Goal: Find specific page/section: Find specific page/section

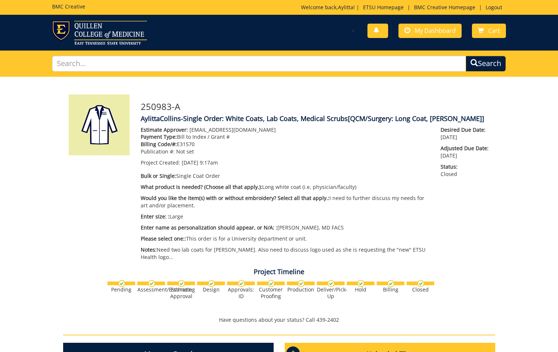
scroll to position [571, 0]
click at [440, 29] on span "My Dashboard" at bounding box center [434, 31] width 41 height 8
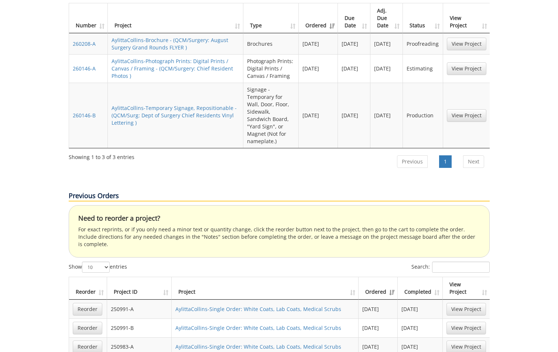
scroll to position [369, 0]
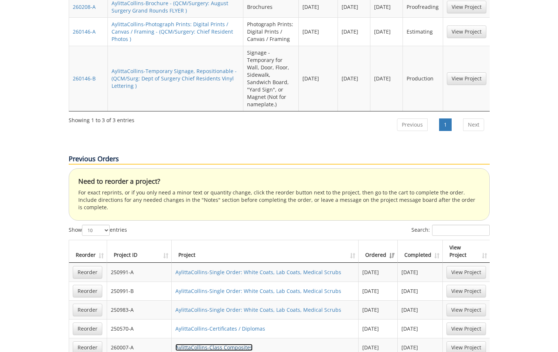
click at [237, 344] on link "AylittaCollins-Class Composites" at bounding box center [213, 347] width 77 height 7
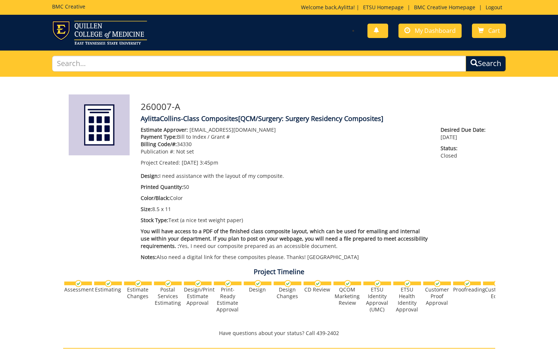
scroll to position [1571, 0]
